Goal: Task Accomplishment & Management: Use online tool/utility

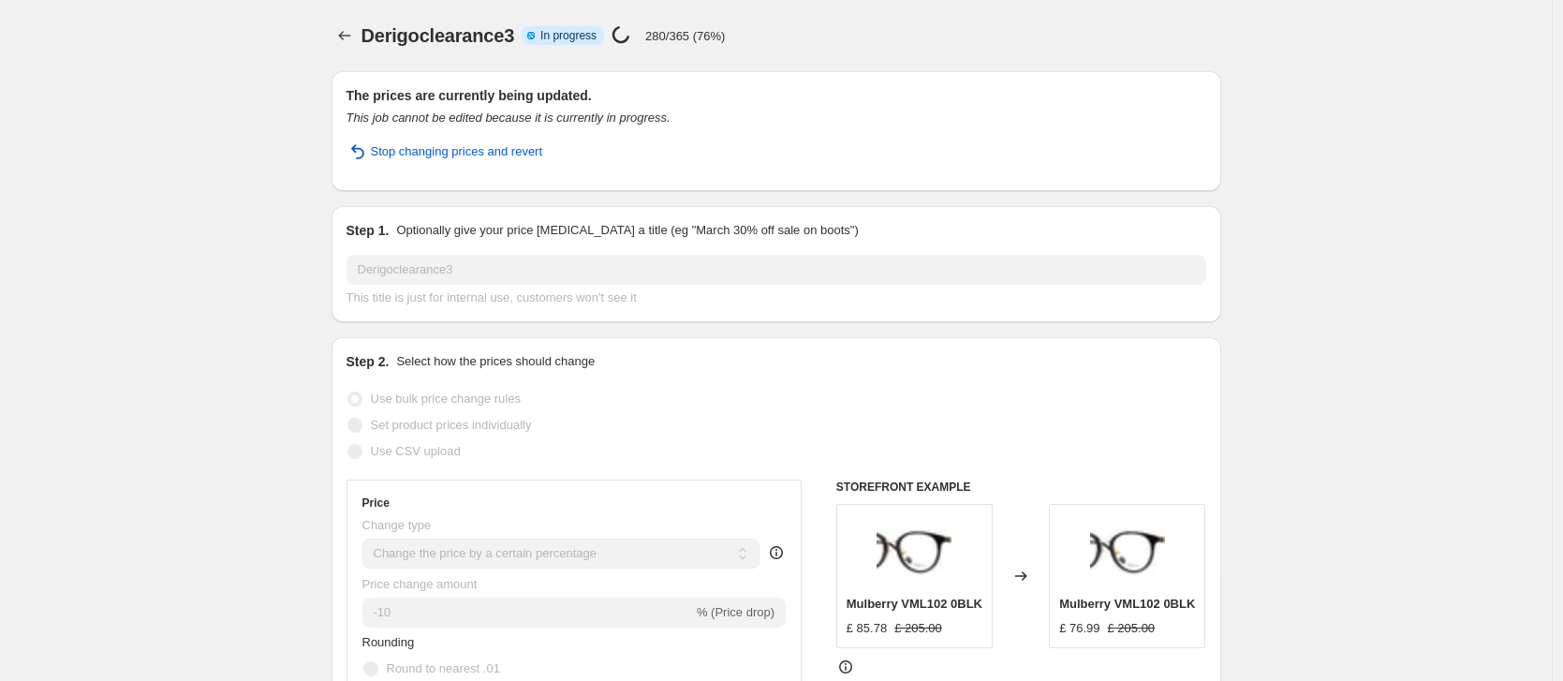
select select "percentage"
select select "no_change"
select select "tag"
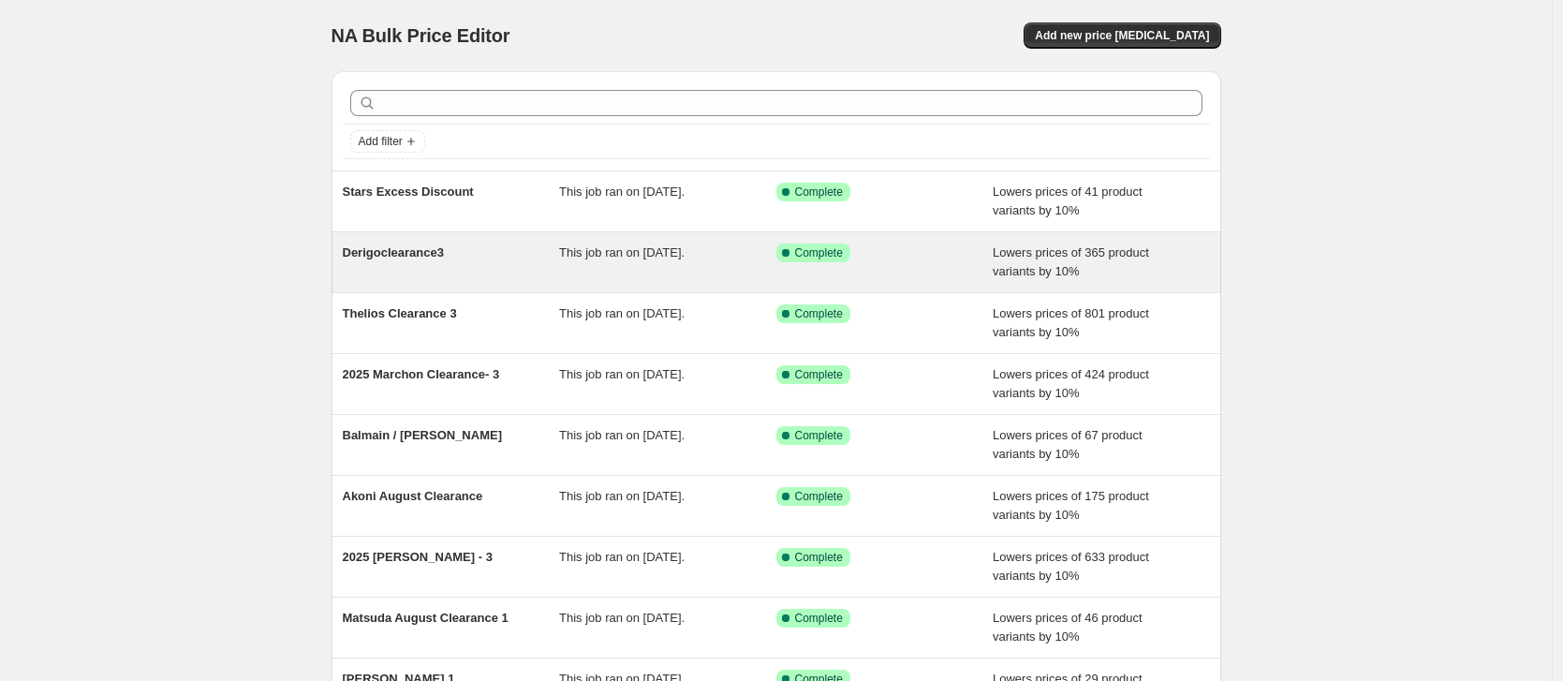
click at [394, 250] on span "Derigoclearance3" at bounding box center [393, 252] width 101 height 14
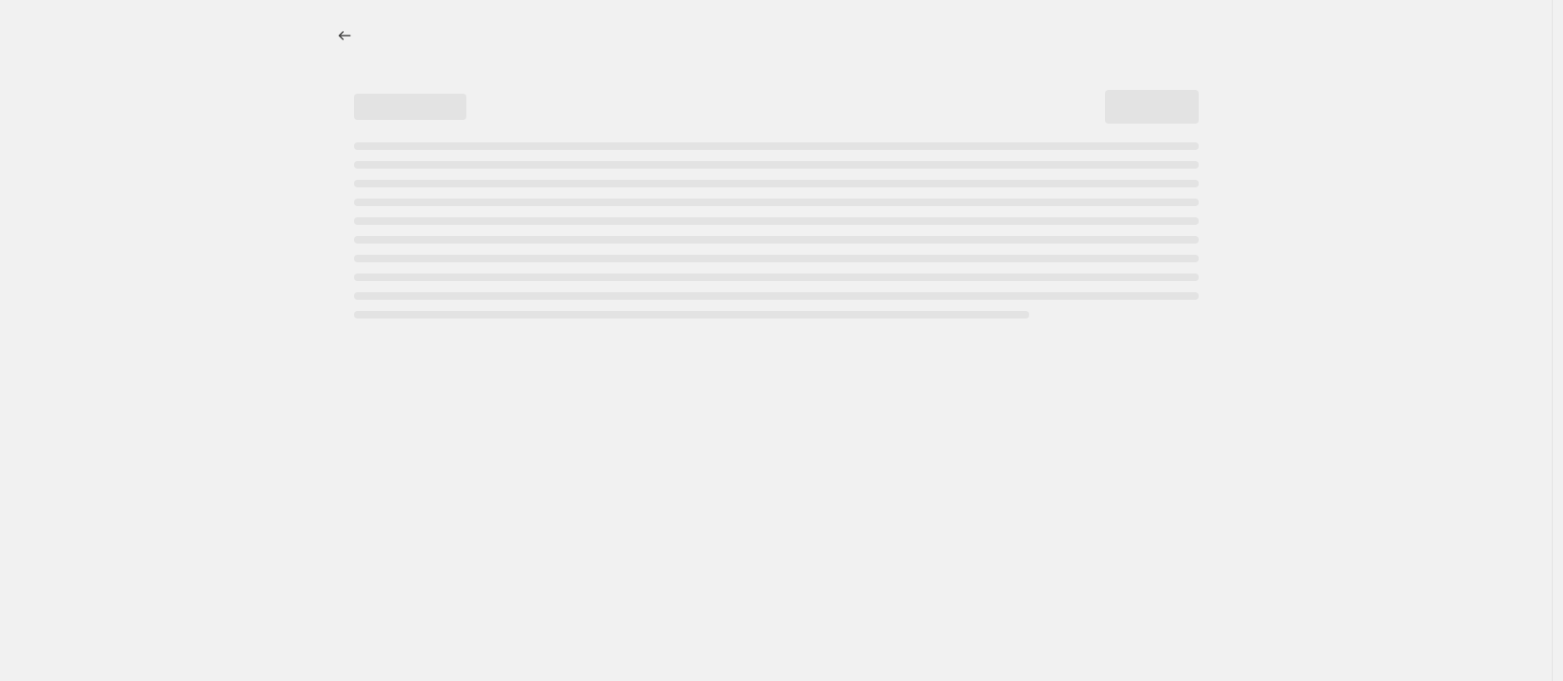
select select "percentage"
select select "no_change"
select select "tag"
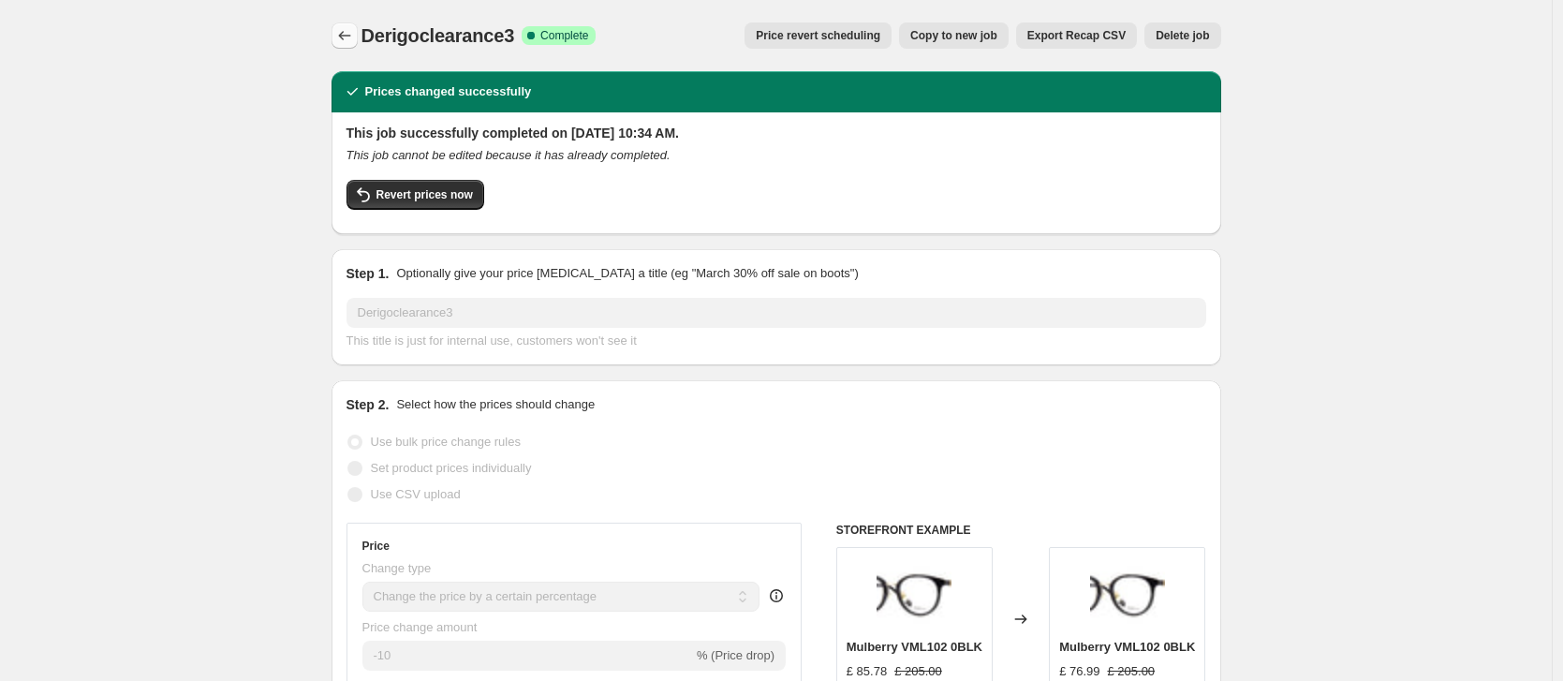
click at [352, 36] on icon "Price change jobs" at bounding box center [344, 35] width 19 height 19
